Goal: Transaction & Acquisition: Purchase product/service

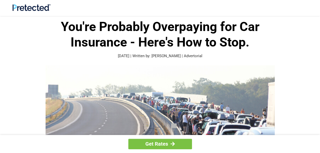
click at [162, 53] on div "You're Probably Overpaying for Car Insurance - Here's How to Stop. [DATE] | Wri…" at bounding box center [160, 39] width 244 height 40
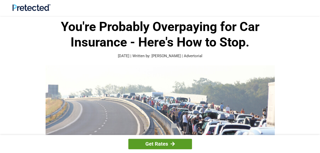
click at [159, 141] on link "Get Rates" at bounding box center [160, 144] width 64 height 10
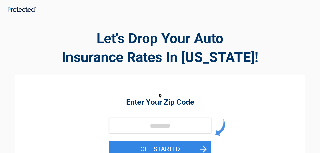
click at [166, 116] on div "Enter Your Zip Code GET STARTED" at bounding box center [159, 127] width 233 height 94
click at [159, 126] on input "tel" at bounding box center [160, 125] width 102 height 15
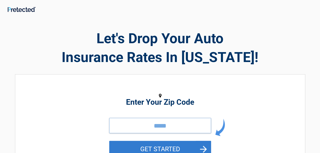
type input "*****"
click at [136, 146] on button "GET STARTED" at bounding box center [160, 149] width 102 height 17
